Goal: Task Accomplishment & Management: Manage account settings

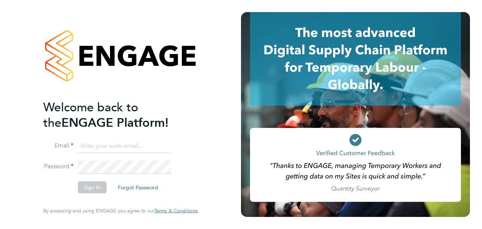
type input "csi.admin@uk.g4s.com"
click at [95, 186] on button "Sign In" at bounding box center [92, 187] width 29 height 12
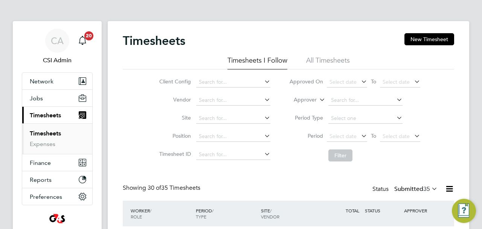
click at [52, 132] on link "Timesheets" at bounding box center [45, 133] width 31 height 7
click at [213, 99] on input at bounding box center [233, 100] width 74 height 11
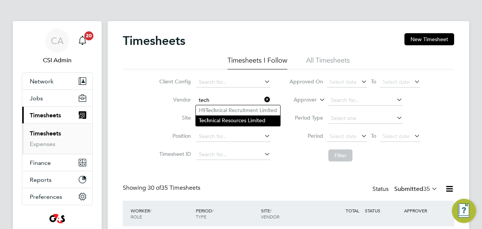
click at [224, 118] on li "Tech nical Resources Limited" at bounding box center [238, 120] width 84 height 10
type input "Technical Resources Limited"
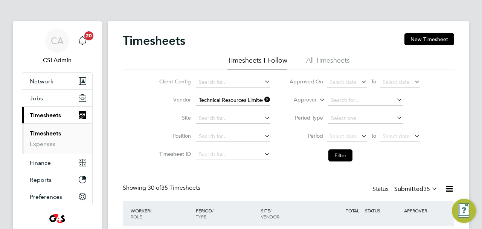
drag, startPoint x: 342, startPoint y: 156, endPoint x: 232, endPoint y: 228, distance: 131.2
click at [340, 157] on button "Filter" at bounding box center [340, 155] width 24 height 12
click at [45, 133] on link "Timesheets" at bounding box center [45, 133] width 31 height 7
click at [223, 101] on input at bounding box center [233, 100] width 74 height 11
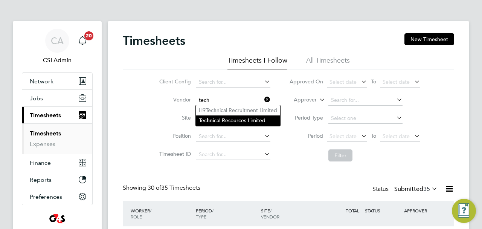
click at [238, 122] on li "Tech nical Resources Limited" at bounding box center [238, 120] width 84 height 10
type input "Technical Resources Limited"
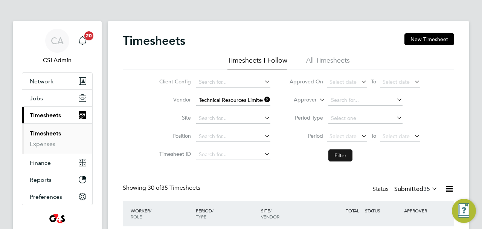
click at [342, 157] on button "Filter" at bounding box center [340, 155] width 24 height 12
click at [267, 35] on div "Timesheets New Timesheet" at bounding box center [288, 44] width 331 height 23
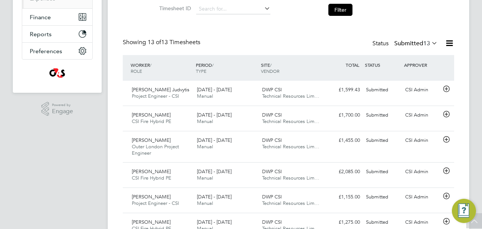
scroll to position [368, 0]
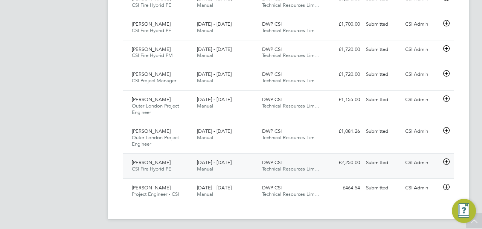
click at [412, 162] on div "CSI Admin" at bounding box center [421, 162] width 39 height 12
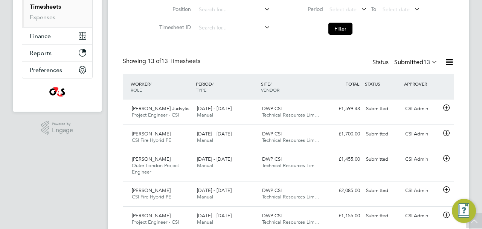
scroll to position [0, 0]
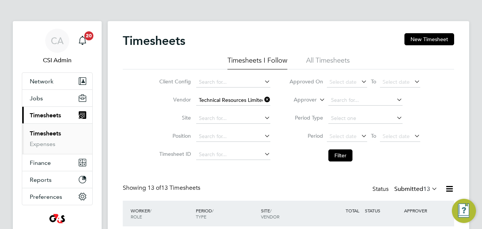
click at [263, 98] on icon at bounding box center [263, 99] width 0 height 11
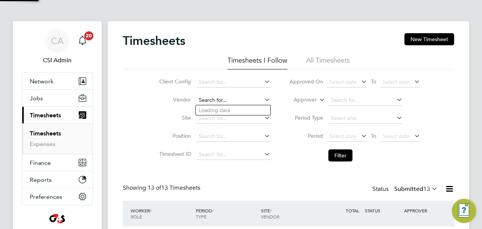
click at [221, 99] on input at bounding box center [233, 100] width 74 height 11
type input "p"
click at [220, 109] on li "Hp4 Recruitment Ltd" at bounding box center [233, 110] width 75 height 10
type input "Hp4 Recruitment Ltd"
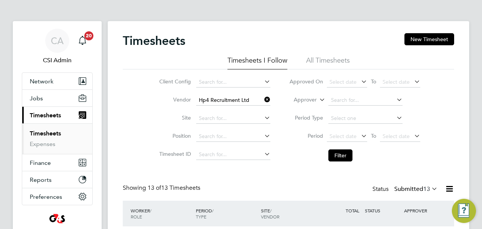
click at [340, 155] on button "Filter" at bounding box center [340, 155] width 24 height 12
click at [43, 131] on link "Timesheets" at bounding box center [45, 133] width 31 height 7
click at [263, 99] on icon at bounding box center [263, 99] width 0 height 11
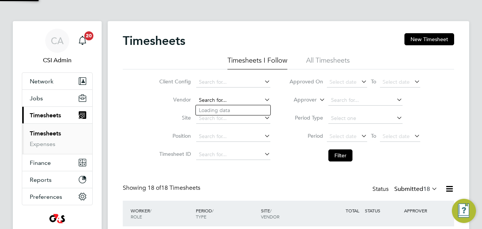
click at [237, 101] on input at bounding box center [233, 100] width 74 height 11
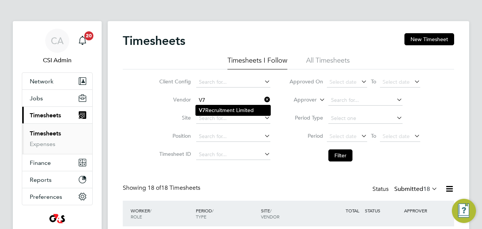
click at [250, 110] on li "V7 Recruitment Limited" at bounding box center [233, 110] width 75 height 10
type input "V7 Recruitment Limited"
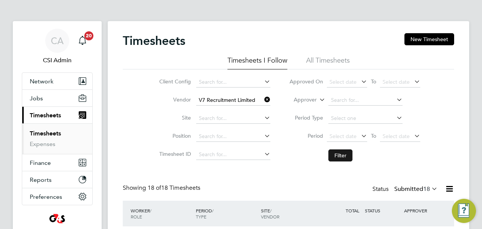
click at [344, 156] on button "Filter" at bounding box center [340, 155] width 24 height 12
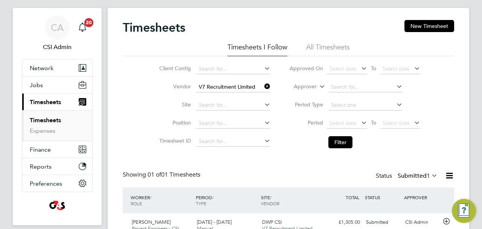
scroll to position [49, 0]
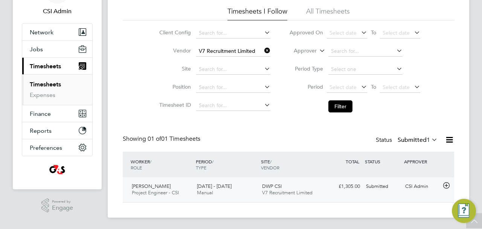
click at [163, 194] on span "Project Engineer - CSI" at bounding box center [155, 192] width 47 height 6
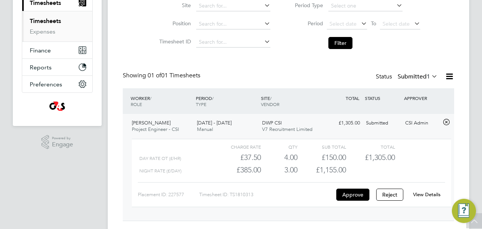
scroll to position [114, 0]
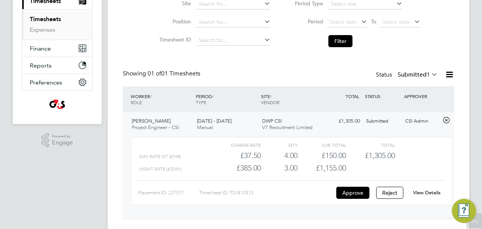
click at [423, 192] on link "View Details" at bounding box center [426, 192] width 27 height 6
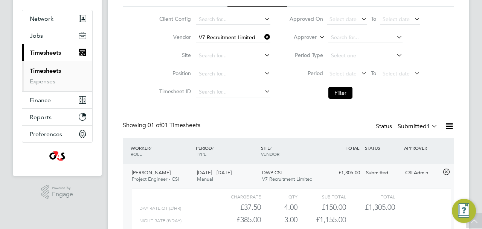
scroll to position [62, 0]
click at [46, 81] on link "Expenses" at bounding box center [43, 81] width 26 height 7
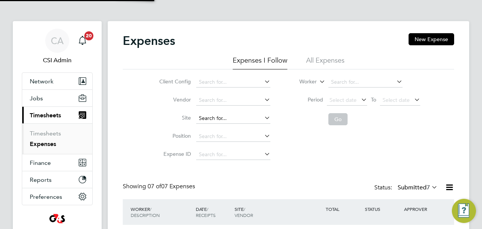
scroll to position [4, 4]
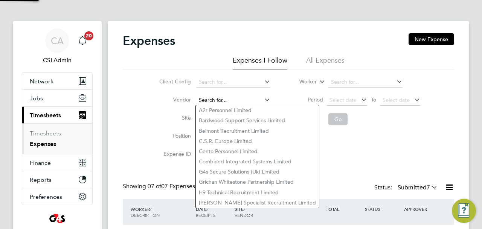
click at [227, 101] on input at bounding box center [233, 100] width 74 height 11
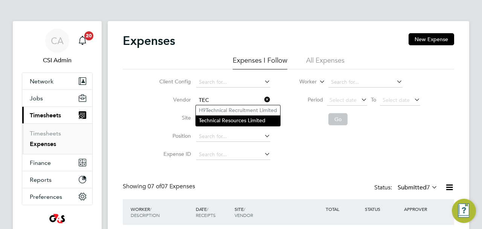
click at [234, 121] on li "Tec hnical Resources Limited" at bounding box center [238, 120] width 84 height 10
type input "Technical Resources Limited"
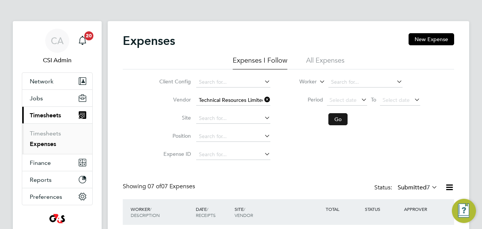
click at [340, 119] on button "Go" at bounding box center [337, 119] width 19 height 12
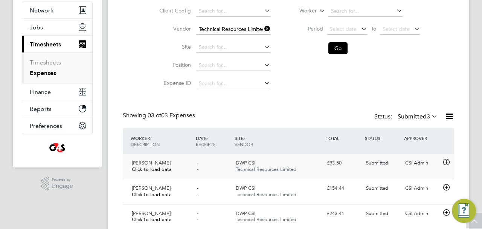
drag, startPoint x: 420, startPoint y: 163, endPoint x: 440, endPoint y: 164, distance: 19.6
click at [420, 163] on div "CSI Admin" at bounding box center [421, 163] width 39 height 12
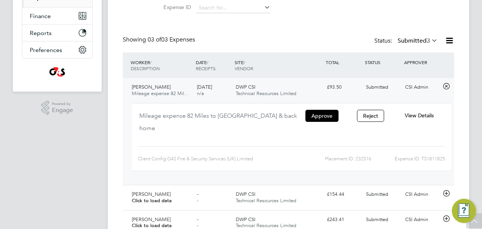
click at [424, 116] on span "View Details" at bounding box center [419, 115] width 29 height 7
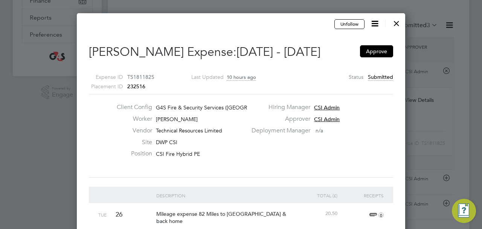
click at [398, 21] on div at bounding box center [397, 22] width 14 height 14
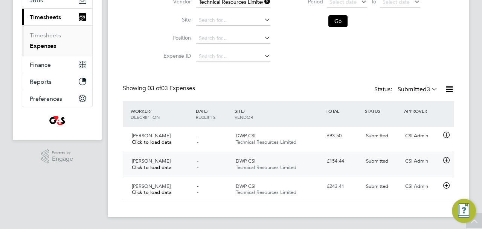
click at [418, 161] on div "CSI Admin" at bounding box center [421, 161] width 39 height 12
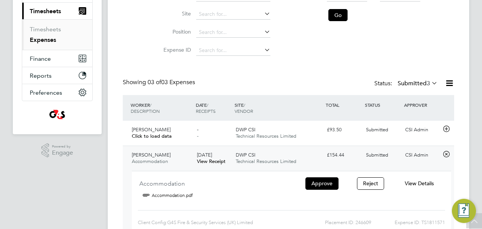
click at [418, 181] on span "View Details" at bounding box center [419, 183] width 29 height 7
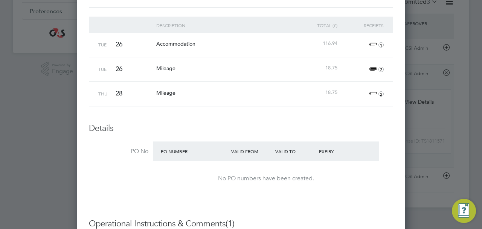
click at [372, 44] on span "1" at bounding box center [375, 44] width 17 height 9
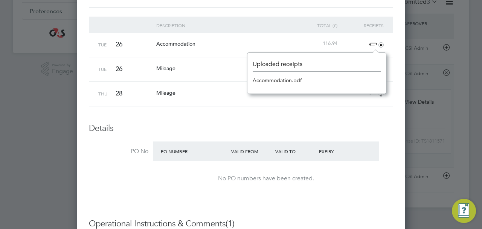
click at [283, 80] on link "Accommodation.pdf" at bounding box center [277, 80] width 49 height 11
click at [280, 78] on link "Accommodation.pdf" at bounding box center [277, 80] width 49 height 11
click at [288, 64] on header "Uploaded receipts" at bounding box center [317, 65] width 128 height 11
drag, startPoint x: 400, startPoint y: 106, endPoint x: 389, endPoint y: 115, distance: 14.1
click at [399, 106] on div "Unfollow [PERSON_NAME] Expense: [DATE] - [DATE] Approve Expense ID TS1811571 Pl…" at bounding box center [241, 179] width 328 height 673
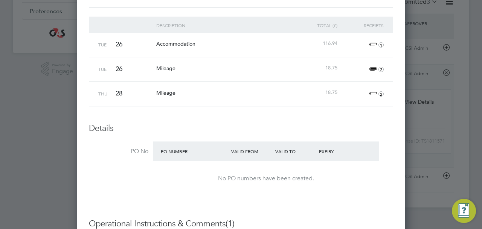
click at [382, 43] on icon "1" at bounding box center [381, 44] width 5 height 5
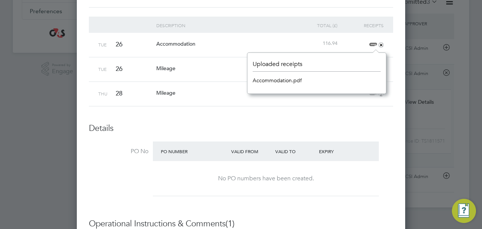
click at [378, 125] on h3 "Details" at bounding box center [241, 128] width 304 height 11
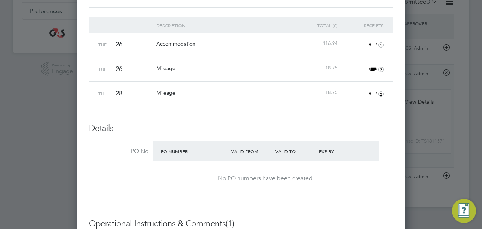
click at [335, 41] on span "116.94" at bounding box center [330, 43] width 15 height 6
click at [371, 43] on span "1" at bounding box center [375, 44] width 17 height 9
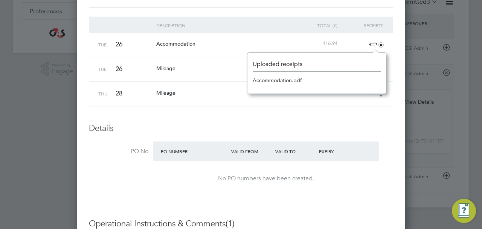
click at [287, 81] on link "Accommodation.pdf" at bounding box center [277, 80] width 49 height 11
click at [281, 119] on li "Description Total (£) Receipts Tue 26 Accommodation 116.94 + Tue 26 Mileage 18.…" at bounding box center [241, 70] width 304 height 106
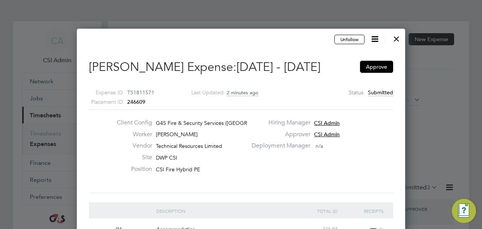
click at [397, 39] on div at bounding box center [397, 37] width 14 height 14
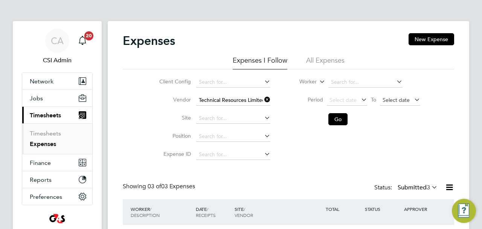
scroll to position [19, 92]
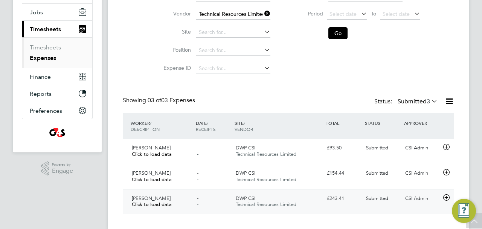
click at [419, 198] on div "CSI Admin" at bounding box center [421, 198] width 39 height 12
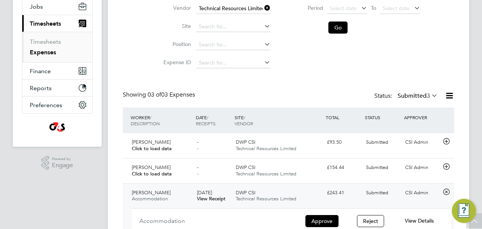
scroll to position [113, 0]
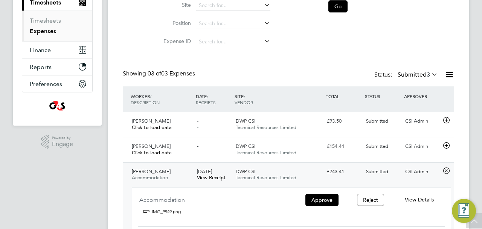
click at [415, 200] on span "View Details" at bounding box center [419, 199] width 29 height 7
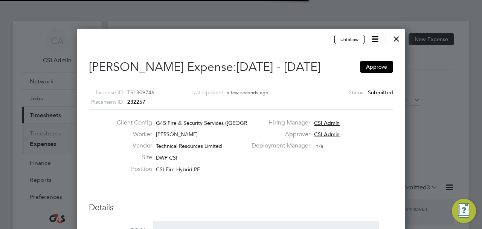
scroll to position [12, 137]
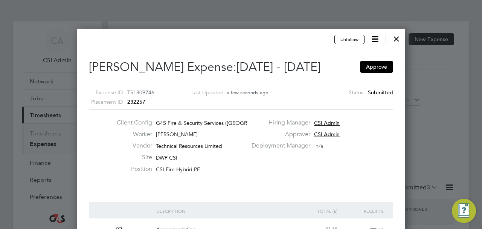
click at [398, 40] on div at bounding box center [397, 37] width 14 height 14
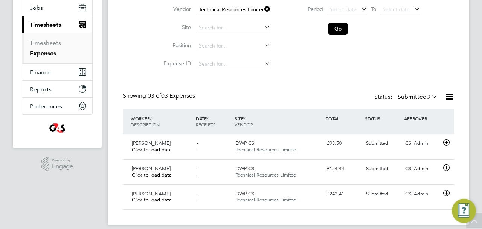
click at [263, 8] on icon at bounding box center [263, 9] width 0 height 11
click at [52, 53] on link "Expenses" at bounding box center [43, 53] width 26 height 7
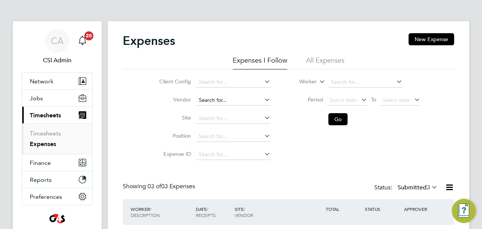
click at [224, 101] on input at bounding box center [233, 100] width 74 height 11
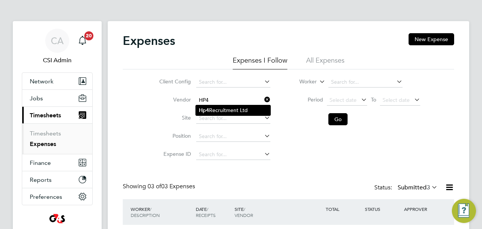
click at [243, 110] on li "Hp4 Recruitment Ltd" at bounding box center [233, 110] width 75 height 10
type input "Hp4 Recruitment Ltd"
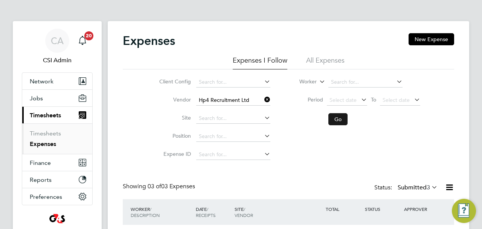
drag, startPoint x: 334, startPoint y: 119, endPoint x: 340, endPoint y: 122, distance: 6.1
click at [334, 119] on button "Go" at bounding box center [337, 119] width 19 height 12
